Goal: Information Seeking & Learning: Learn about a topic

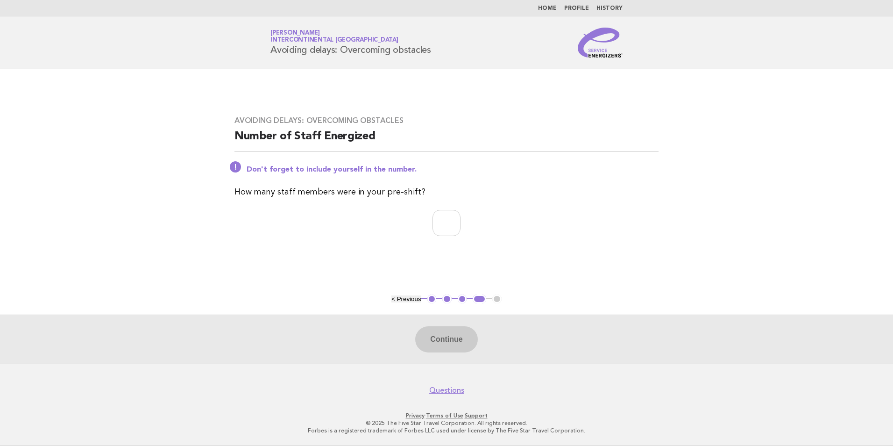
click at [555, 6] on link "Home" at bounding box center [547, 9] width 19 height 6
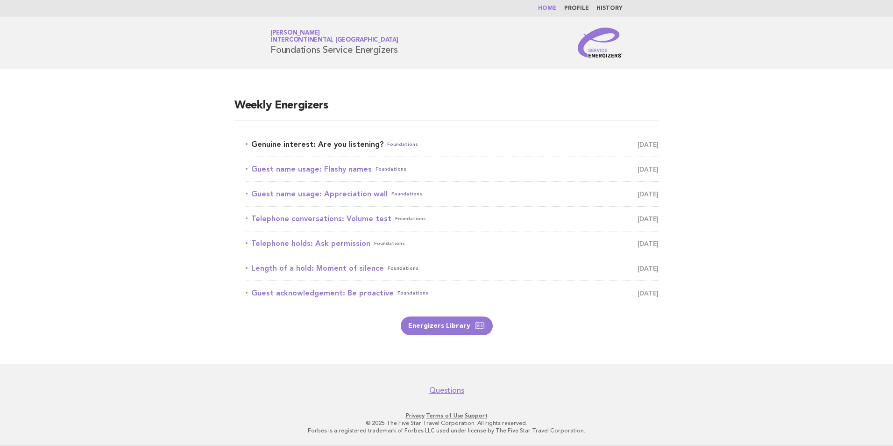
click at [337, 145] on link "Genuine interest: Are you listening? Foundations [DATE]" at bounding box center [452, 144] width 413 height 13
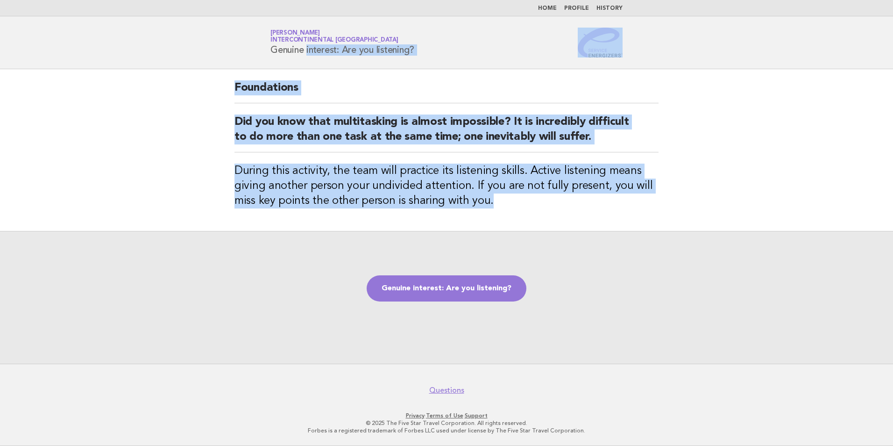
drag, startPoint x: 509, startPoint y: 218, endPoint x: 266, endPoint y: 49, distance: 295.8
click at [266, 49] on body "Home Profile History Service Energizers Janice Lasangue InterContinental Doha B…" at bounding box center [446, 223] width 893 height 446
copy body "Genuine interest: Are you listening? Foundations Did you know that multitasking…"
click at [472, 288] on link "Genuine interest: Are you listening?" at bounding box center [447, 288] width 160 height 26
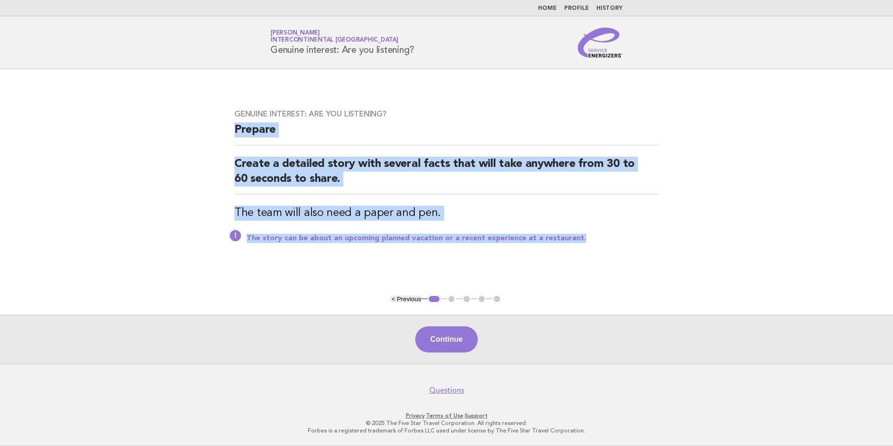
drag, startPoint x: 594, startPoint y: 242, endPoint x: 229, endPoint y: 127, distance: 382.1
click at [229, 127] on div "Genuine interest: Are you listening? Prepare Create a detailed story with sever…" at bounding box center [446, 181] width 447 height 167
copy div "Prepare Create a detailed story with several facts that will take anywhere from…"
click at [447, 335] on button "Continue" at bounding box center [446, 339] width 62 height 26
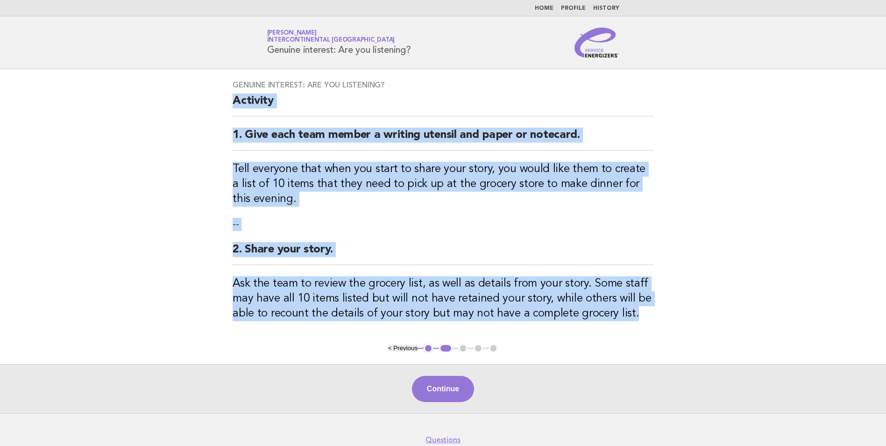
drag, startPoint x: 646, startPoint y: 316, endPoint x: 221, endPoint y: 105, distance: 474.1
click at [221, 105] on div "Genuine interest: Are you listening? Activity 1. Give each team member a writin…" at bounding box center [442, 206] width 443 height 274
copy div "Activity 1. Give each team member a writing utensil and paper or notecard. Tell…"
click at [448, 388] on button "Continue" at bounding box center [443, 389] width 62 height 26
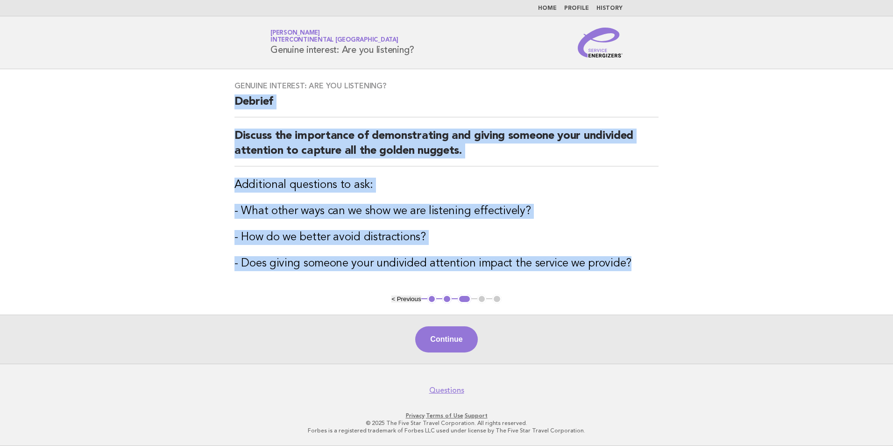
drag, startPoint x: 642, startPoint y: 263, endPoint x: 223, endPoint y: 104, distance: 448.4
click at [223, 104] on div "Genuine interest: Are you listening? Debrief Discuss the importance of demonstr…" at bounding box center [446, 181] width 447 height 223
copy div "Debrief Discuss the importance of demonstrating and giving someone your undivid…"
click at [456, 332] on button "Continue" at bounding box center [446, 339] width 62 height 26
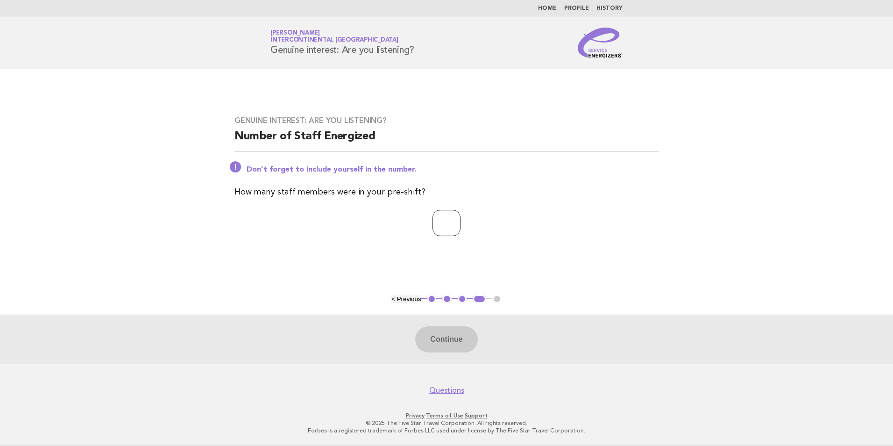
click at [453, 226] on input "number" at bounding box center [447, 223] width 28 height 26
type input "**"
click at [455, 335] on button "Continue" at bounding box center [446, 339] width 62 height 26
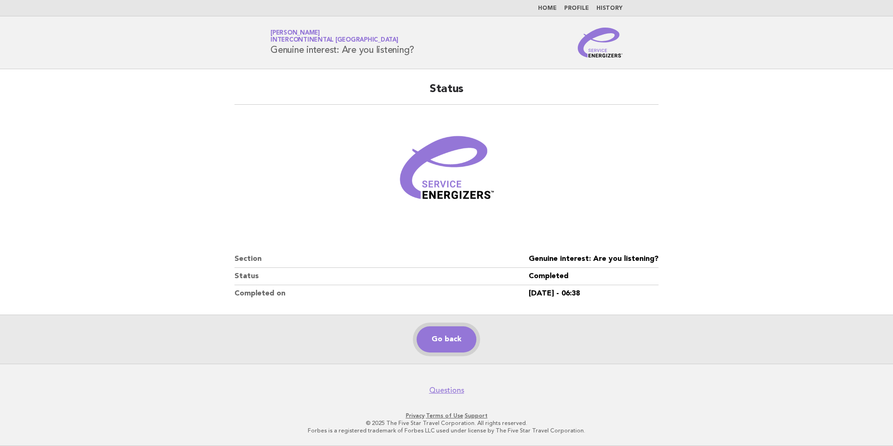
click at [433, 339] on link "Go back" at bounding box center [447, 339] width 60 height 26
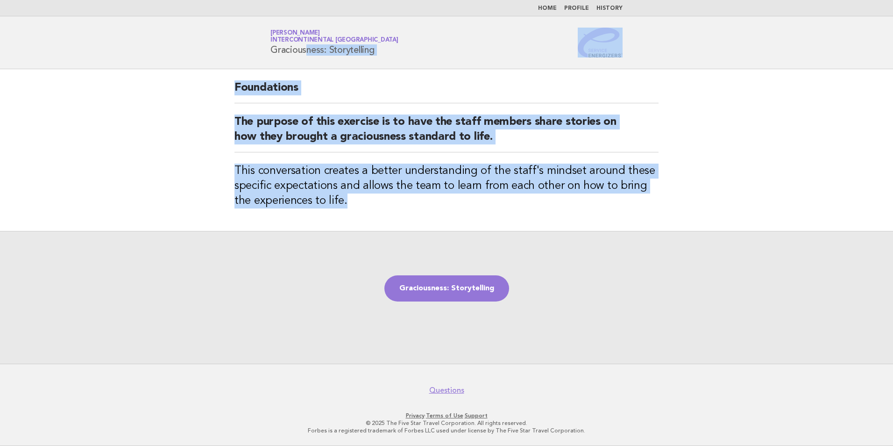
drag, startPoint x: 345, startPoint y: 211, endPoint x: 238, endPoint y: 52, distance: 191.9
click at [238, 52] on body "Home Profile History Service Energizers Janice Lasangue InterContinental Doha B…" at bounding box center [446, 223] width 893 height 446
copy body "Graciousness: Storytelling Foundations The purpose of this exercise is to have …"
click at [455, 287] on link "Graciousness: Storytelling" at bounding box center [447, 288] width 125 height 26
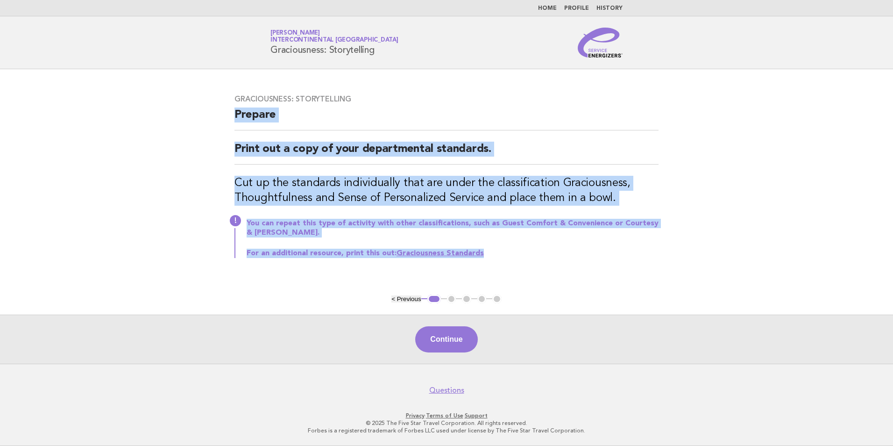
drag, startPoint x: 505, startPoint y: 257, endPoint x: 226, endPoint y: 122, distance: 309.3
click at [226, 122] on div "Graciousness: Storytelling Prepare Print out a copy of your departmental standa…" at bounding box center [446, 181] width 447 height 197
copy div "Prepare Print out a copy of your departmental standards. Cut up the standards i…"
click at [605, 265] on div "Graciousness: Storytelling Prepare Print out a copy of your departmental standa…" at bounding box center [446, 181] width 447 height 197
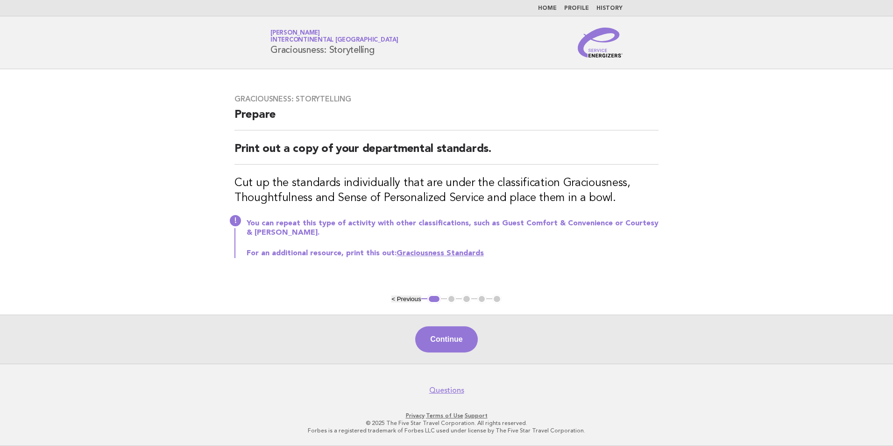
click at [436, 251] on link "Graciousness Standards" at bounding box center [440, 252] width 87 height 7
click at [459, 344] on button "Continue" at bounding box center [446, 339] width 62 height 26
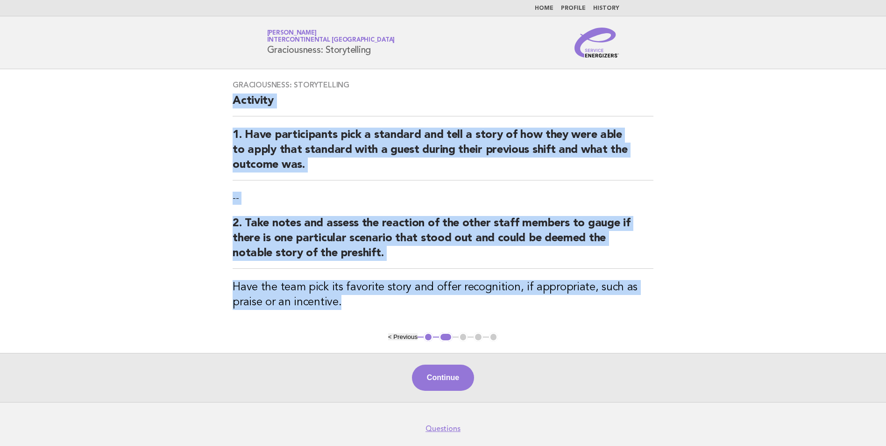
drag, startPoint x: 346, startPoint y: 306, endPoint x: 213, endPoint y: 111, distance: 236.8
click at [213, 111] on main "Graciousness: Storytelling Activity 1. Have participants pick a standard and te…" at bounding box center [443, 235] width 886 height 333
copy div "Activity 1. Have participants pick a standard and tell a story of how they were…"
click at [450, 379] on button "Continue" at bounding box center [443, 377] width 62 height 26
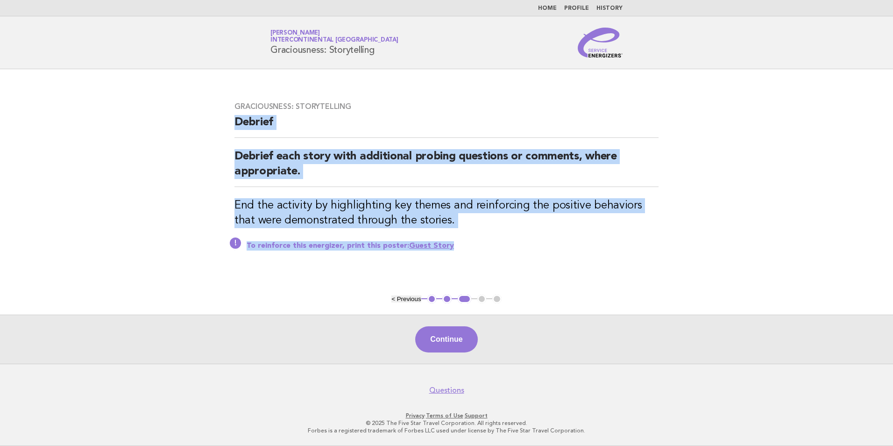
drag, startPoint x: 473, startPoint y: 250, endPoint x: 194, endPoint y: 128, distance: 304.2
click at [194, 128] on main "Graciousness: Storytelling Debrief Debrief each story with additional probing q…" at bounding box center [446, 216] width 893 height 294
copy div "Debrief Debrief each story with additional probing questions or comments, where…"
click at [518, 287] on main "Graciousness: Storytelling Debrief Debrief each story with additional probing q…" at bounding box center [446, 216] width 893 height 294
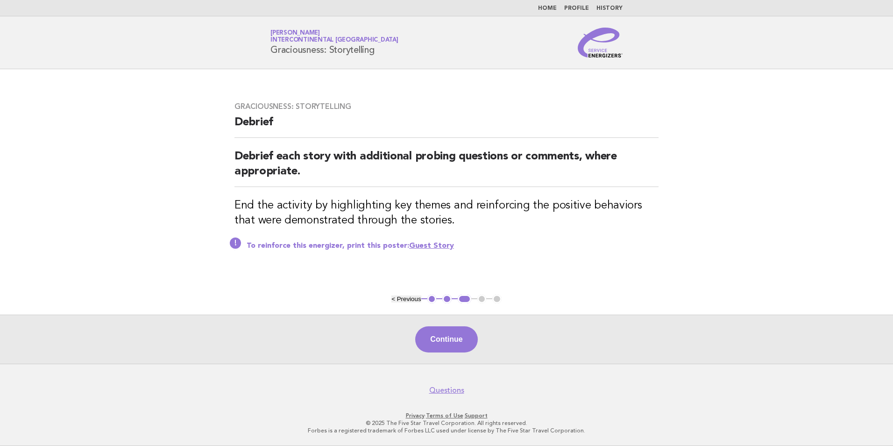
click at [428, 244] on link "Guest Story" at bounding box center [431, 245] width 45 height 7
click at [449, 340] on button "Continue" at bounding box center [446, 339] width 62 height 26
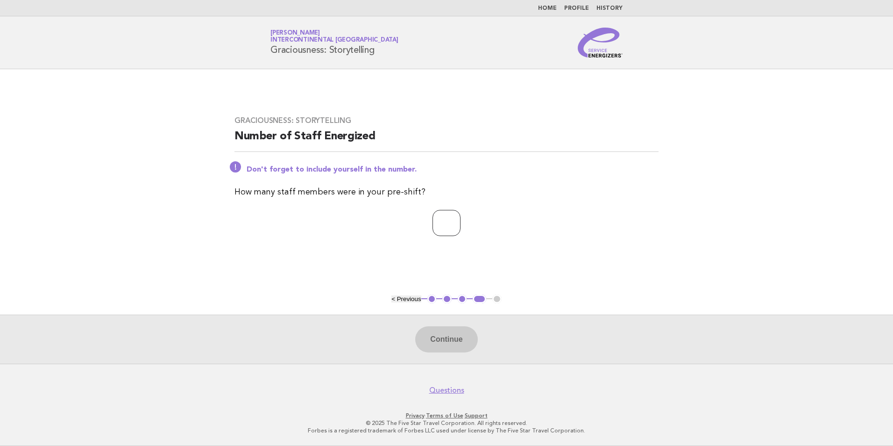
click at [438, 222] on input "number" at bounding box center [447, 223] width 28 height 26
type input "**"
click at [441, 340] on button "Continue" at bounding box center [446, 339] width 62 height 26
